Goal: Task Accomplishment & Management: Complete application form

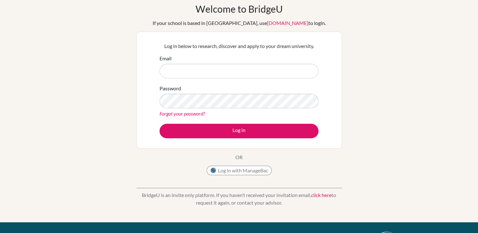
scroll to position [28, 0]
type input "suji.lim@tws-rak.org"
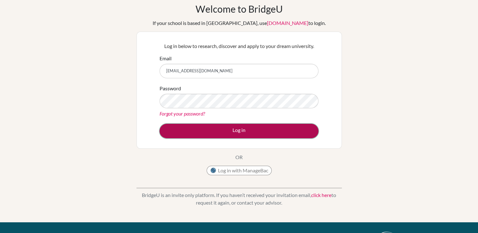
click at [235, 128] on button "Log in" at bounding box center [239, 131] width 159 height 15
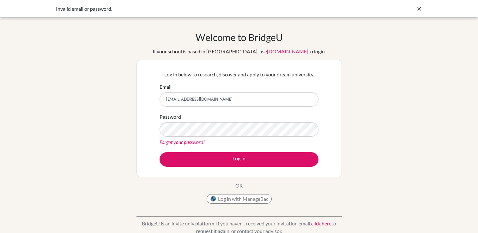
scroll to position [35, 0]
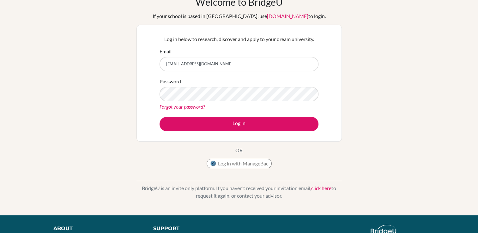
click at [323, 189] on link "click here" at bounding box center [321, 188] width 20 height 6
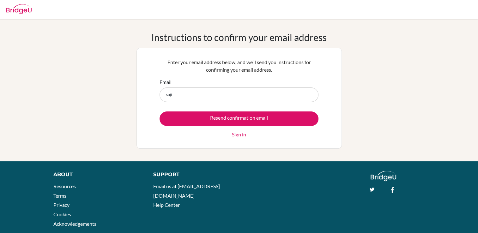
type input "[EMAIL_ADDRESS][DOMAIN_NAME]"
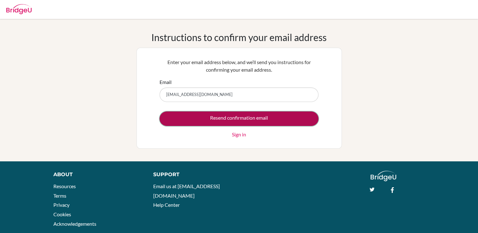
click at [229, 119] on input "Resend confirmation email" at bounding box center [239, 119] width 159 height 15
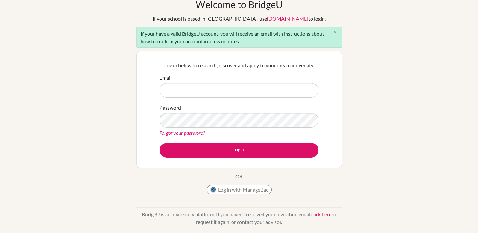
scroll to position [34, 0]
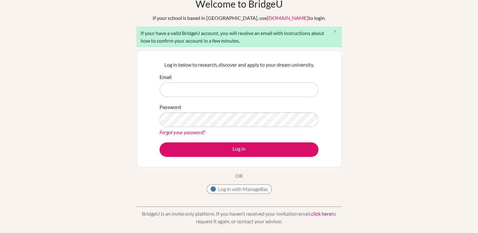
click at [320, 215] on link "click here" at bounding box center [321, 214] width 20 height 6
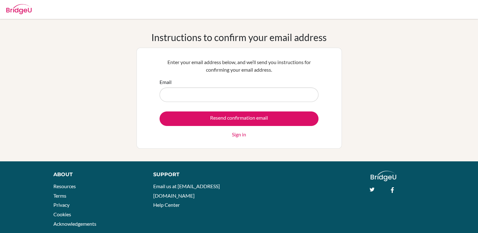
click at [235, 138] on link "Sign in" at bounding box center [239, 135] width 14 height 8
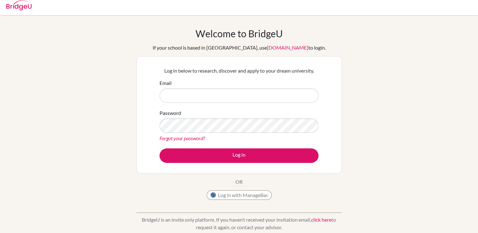
scroll to position [3, 0]
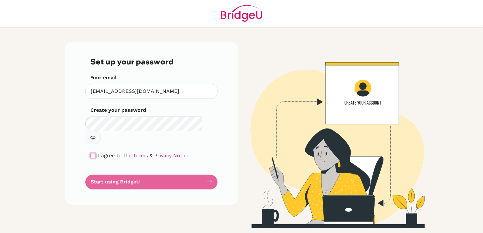
click at [94, 153] on input "checkbox" at bounding box center [92, 155] width 5 height 5
checkbox input "true"
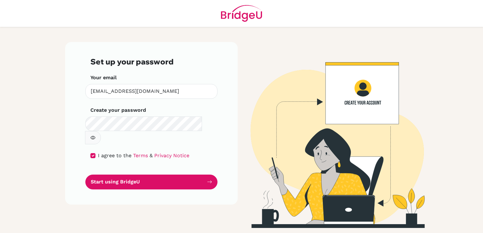
click at [101, 131] on button "button" at bounding box center [93, 137] width 16 height 13
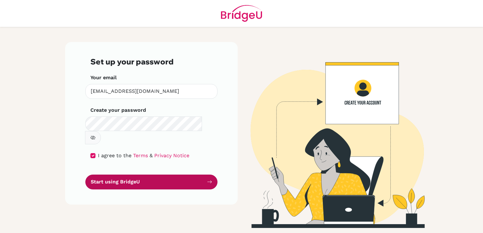
click at [171, 175] on button "Start using BridgeU" at bounding box center [151, 182] width 132 height 15
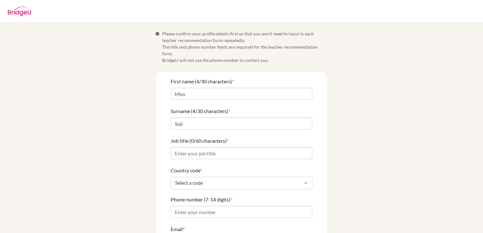
scroll to position [20, 0]
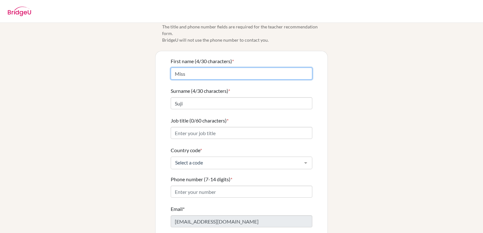
click at [267, 68] on input "Miss" at bounding box center [242, 74] width 142 height 12
type input "Su Ji"
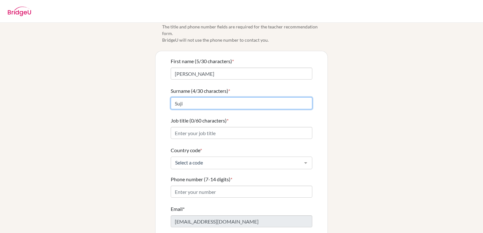
click at [286, 97] on input "Suji" at bounding box center [242, 103] width 142 height 12
type input "Lim"
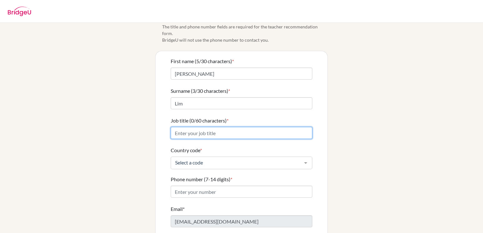
click at [291, 127] on input "Job title (0/60 characters) *" at bounding box center [242, 133] width 142 height 12
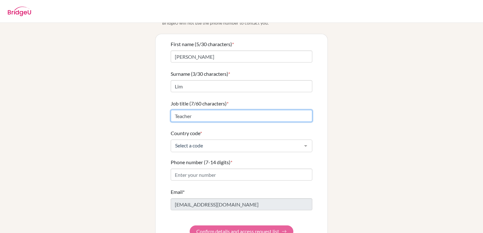
scroll to position [44, 0]
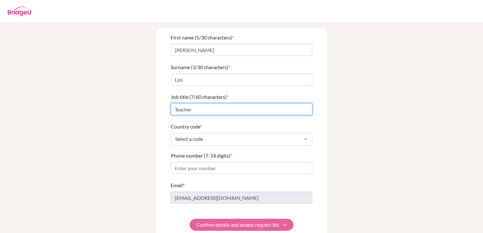
type input "Teacher"
click at [265, 136] on div "Select a code" at bounding box center [242, 139] width 142 height 13
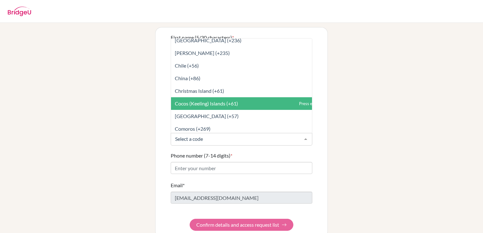
scroll to position [513, 0]
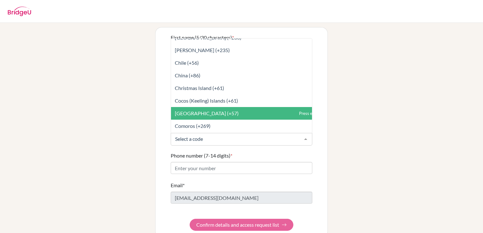
click at [124, 116] on div "Info Please confirm your profile details first so that you won’t need to input …" at bounding box center [241, 111] width 360 height 251
click at [184, 133] on div at bounding box center [242, 139] width 142 height 13
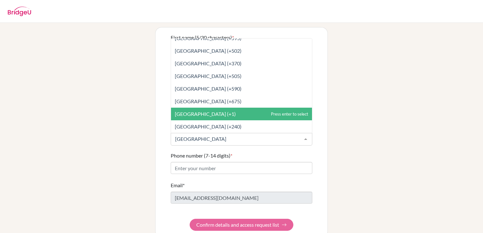
scroll to position [0, 0]
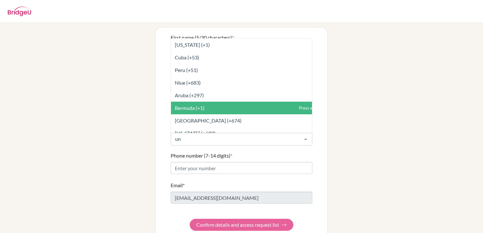
type input "uni"
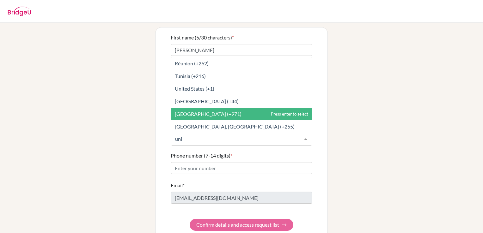
click at [210, 111] on span "United Arab Emirates (+971)" at bounding box center [208, 114] width 67 height 6
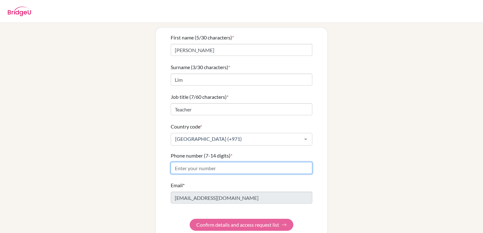
click at [215, 162] on input "Phone number (7-14 digits) *" at bounding box center [242, 168] width 142 height 12
type input "0585227255"
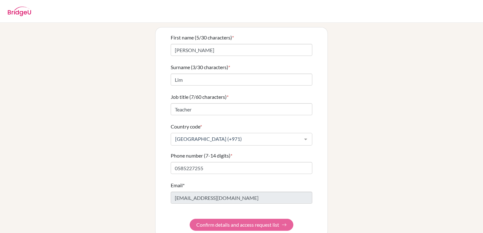
type input "0585227255"
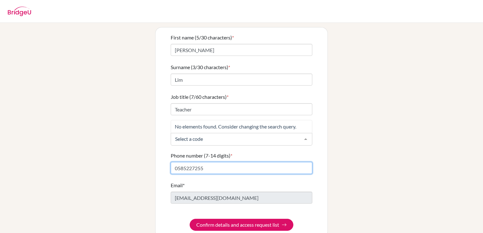
click at [176, 162] on input "0585227255" at bounding box center [242, 168] width 142 height 12
click at [306, 162] on input "585227255" at bounding box center [242, 168] width 142 height 12
type input "585227255"
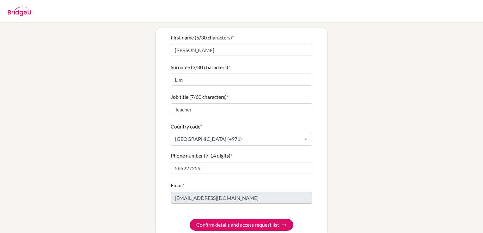
click at [336, 162] on div "Info Please confirm your profile details first so that you won’t need to input …" at bounding box center [241, 111] width 360 height 251
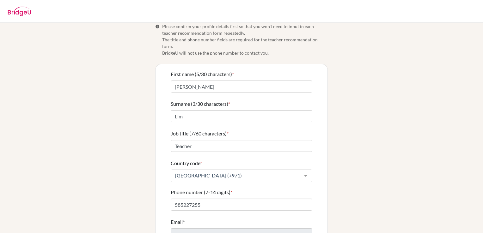
scroll to position [7, 0]
click at [300, 140] on input "Teacher" at bounding box center [242, 146] width 142 height 12
type input "h"
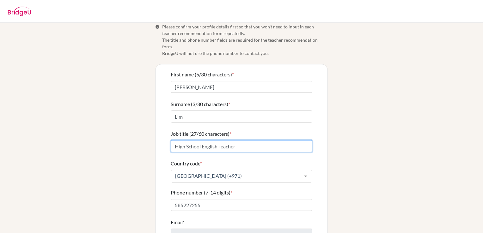
scroll to position [49, 0]
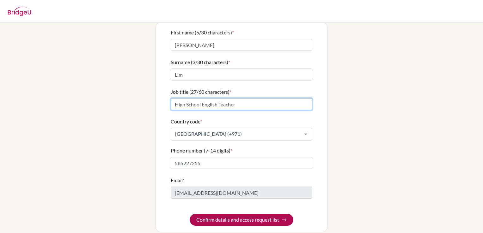
type input "High School English Teacher"
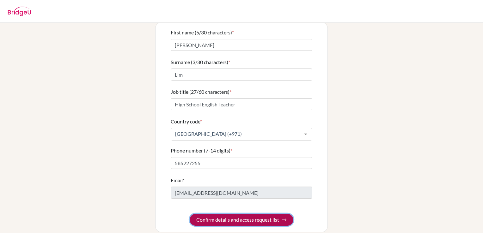
click at [260, 214] on button "Confirm details and access request list" at bounding box center [242, 220] width 104 height 12
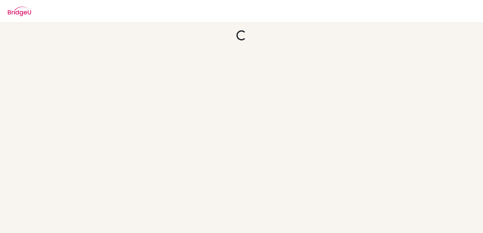
scroll to position [0, 0]
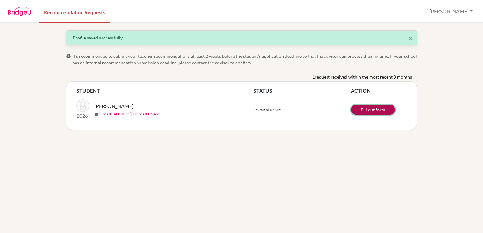
click at [367, 111] on link "Fill out form" at bounding box center [373, 110] width 44 height 10
